Goal: Check status: Check status

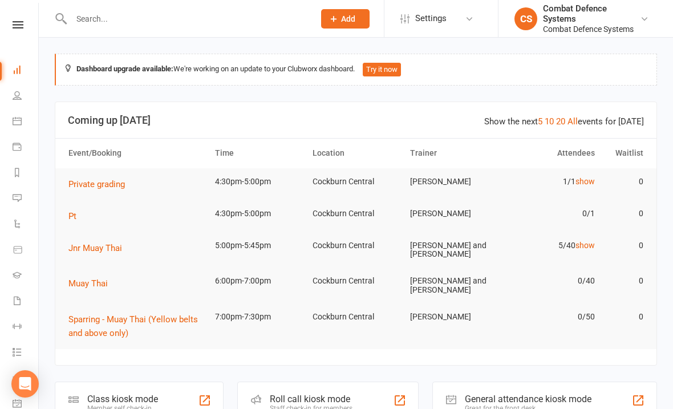
scroll to position [0, 1]
click at [16, 37] on div "Clubworx" at bounding box center [18, 39] width 38 height 37
click at [9, 34] on div "Clubworx" at bounding box center [18, 39] width 38 height 37
click at [159, 21] on input "text" at bounding box center [187, 19] width 238 height 16
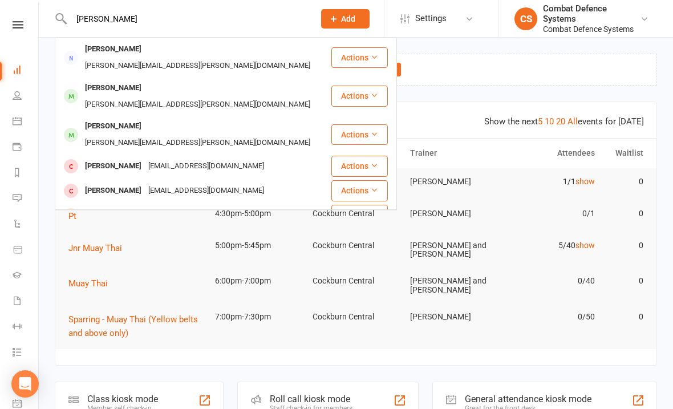
type input "[PERSON_NAME]"
click at [153, 58] on div "[PERSON_NAME][EMAIL_ADDRESS][PERSON_NAME][DOMAIN_NAME]" at bounding box center [198, 66] width 232 height 17
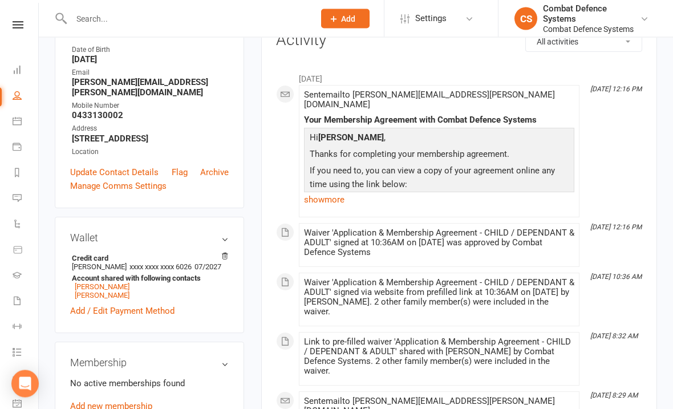
scroll to position [151, 0]
click at [108, 299] on link "[PERSON_NAME]" at bounding box center [102, 295] width 55 height 9
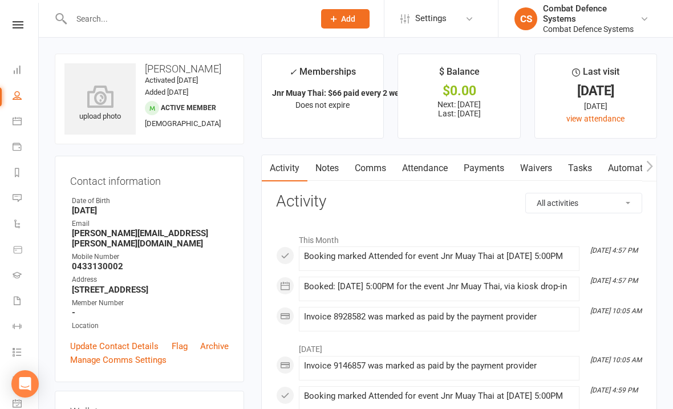
click at [427, 167] on link "Attendance" at bounding box center [425, 168] width 62 height 26
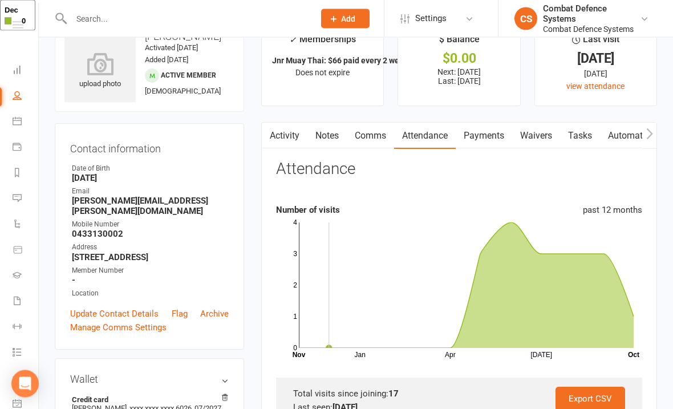
scroll to position [33, 0]
click at [605, 299] on icon at bounding box center [466, 284] width 335 height 125
click at [627, 337] on icon at bounding box center [466, 284] width 335 height 125
click at [603, 279] on icon at bounding box center [466, 284] width 335 height 125
click at [512, 319] on icon at bounding box center [466, 284] width 335 height 125
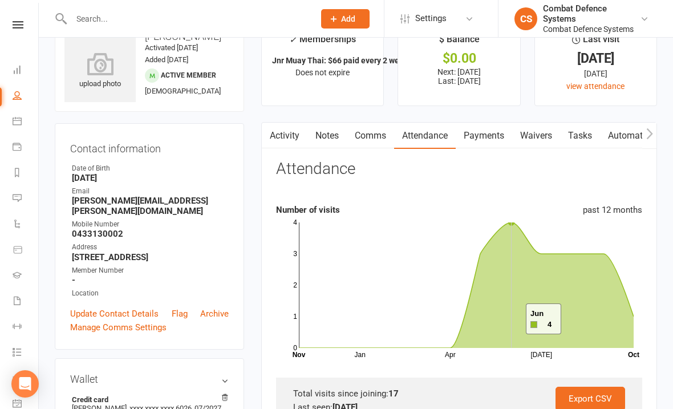
click at [485, 323] on icon at bounding box center [466, 284] width 335 height 125
click at [463, 338] on icon at bounding box center [466, 284] width 335 height 125
click at [504, 260] on icon at bounding box center [466, 284] width 335 height 125
click at [496, 287] on icon at bounding box center [466, 284] width 335 height 125
click at [522, 262] on icon at bounding box center [466, 284] width 335 height 125
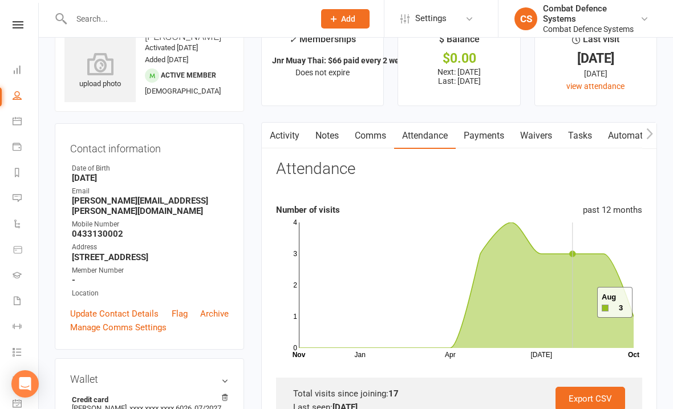
click at [583, 303] on icon at bounding box center [466, 284] width 335 height 125
click at [600, 265] on icon at bounding box center [466, 284] width 335 height 125
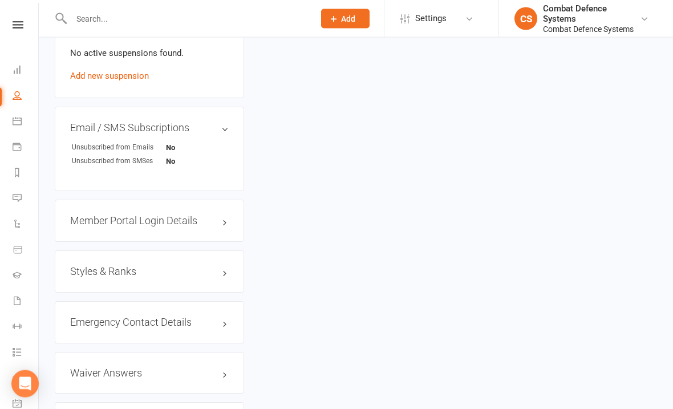
scroll to position [854, 0]
